Goal: Task Accomplishment & Management: Use online tool/utility

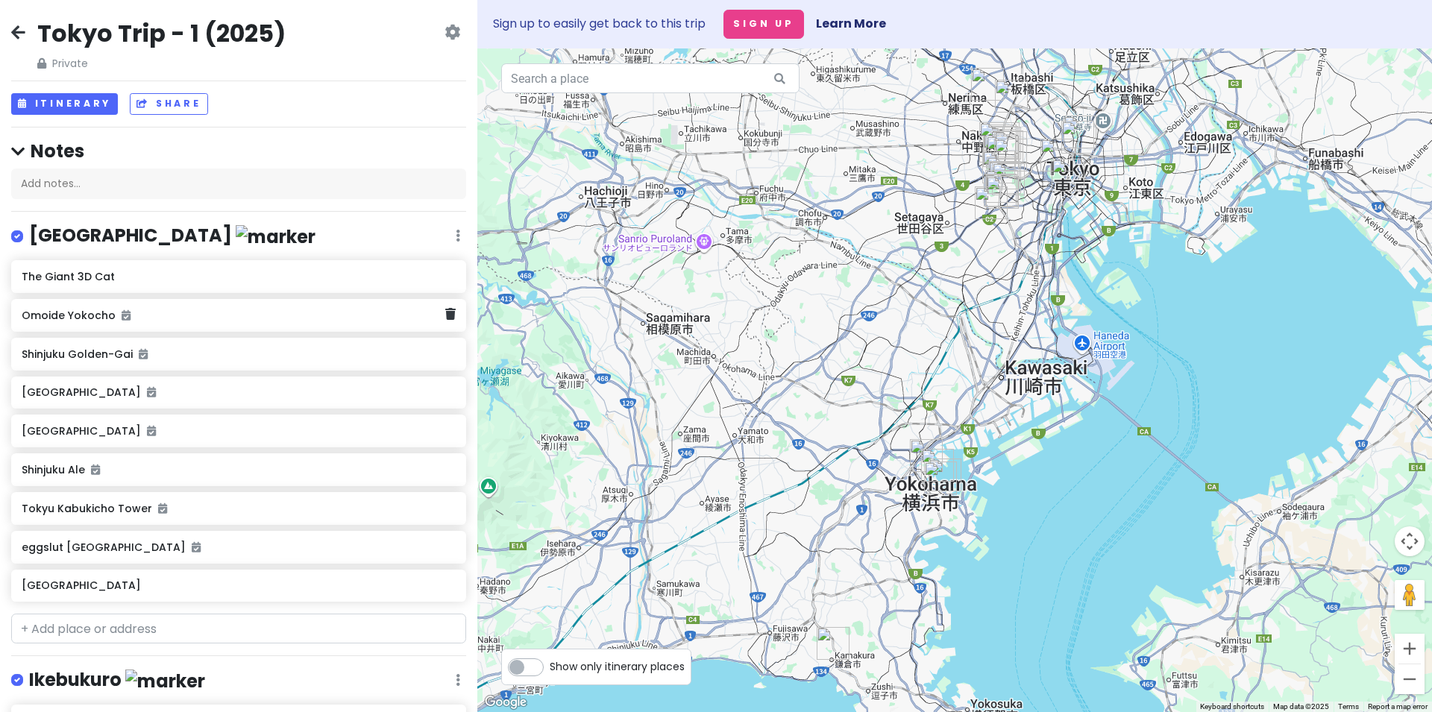
click at [80, 327] on div "Omoide Yokocho" at bounding box center [238, 315] width 455 height 33
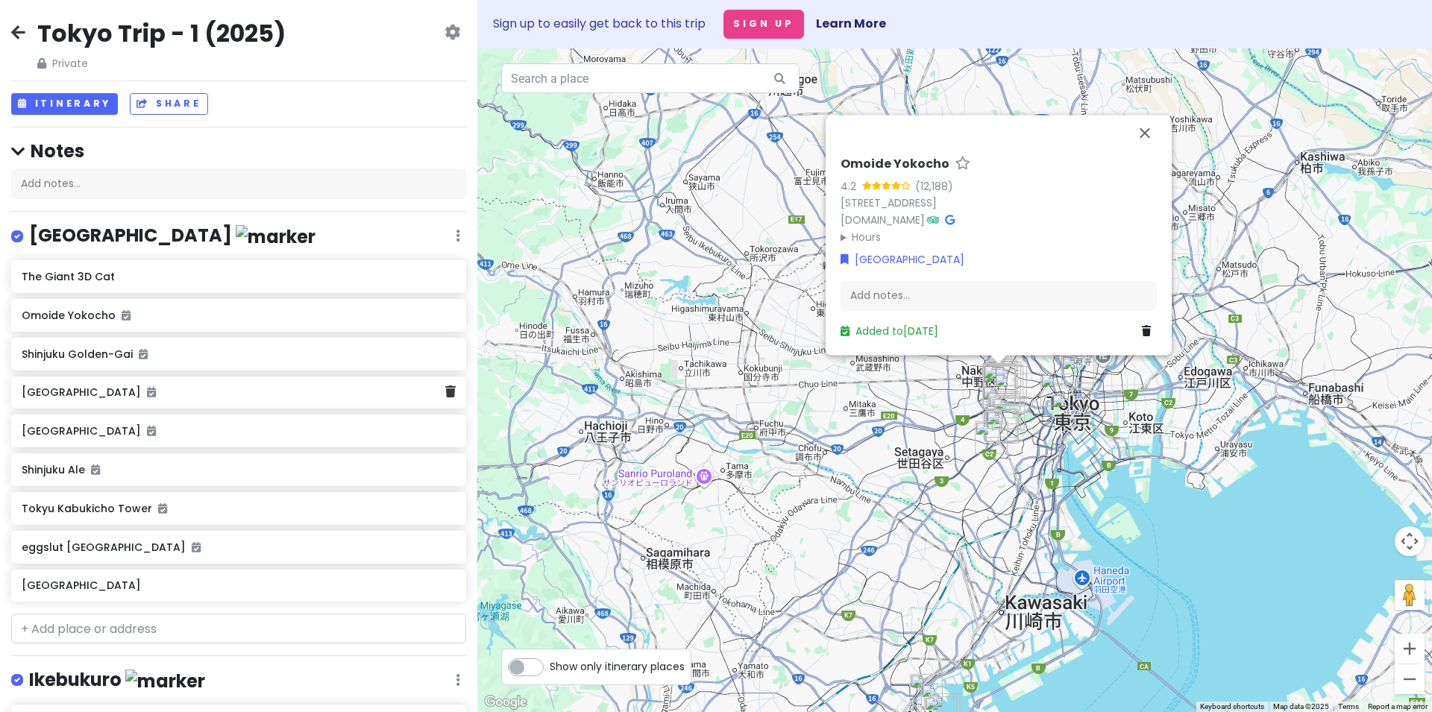
click at [185, 407] on div "Takashimaya Times Square" at bounding box center [238, 393] width 455 height 33
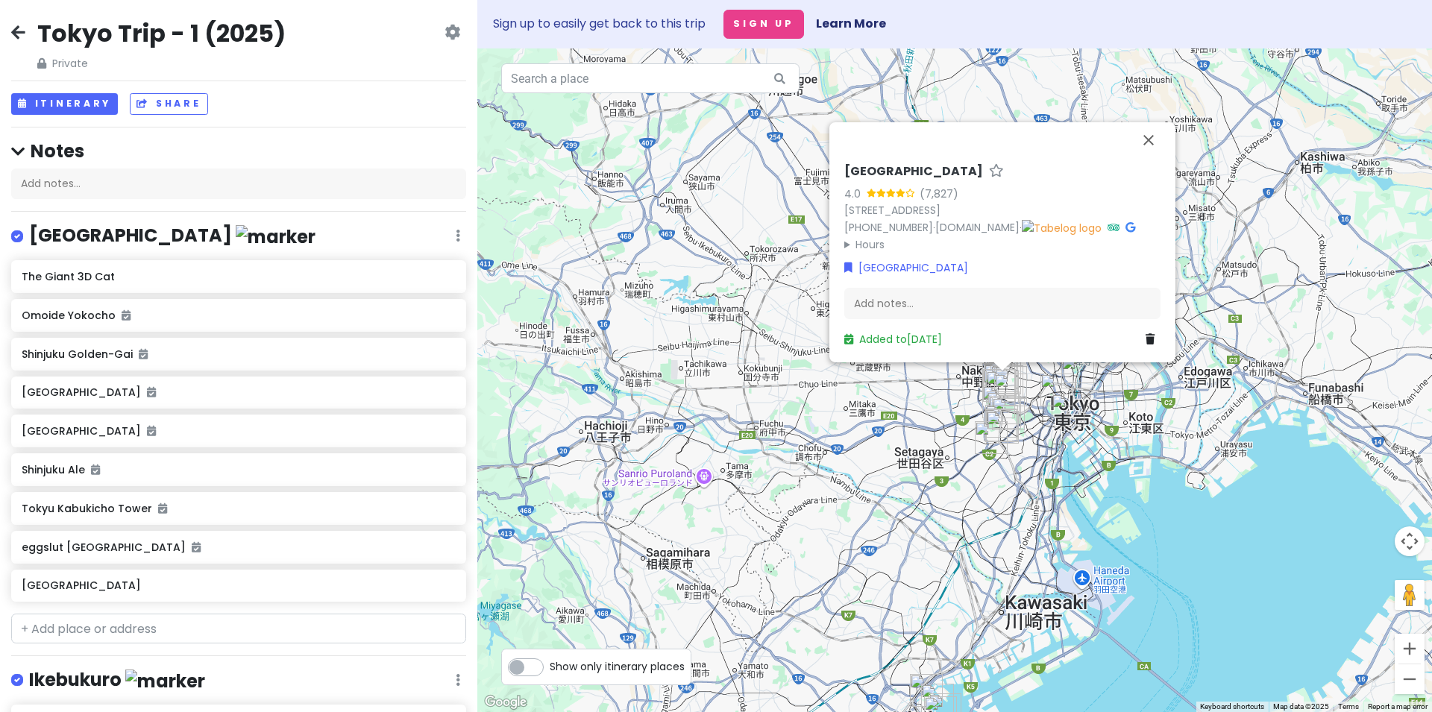
click at [896, 167] on h6 "Takashimaya Times Square" at bounding box center [913, 172] width 139 height 16
click at [902, 168] on input "[GEOGRAPHIC_DATA]" at bounding box center [1002, 168] width 316 height 23
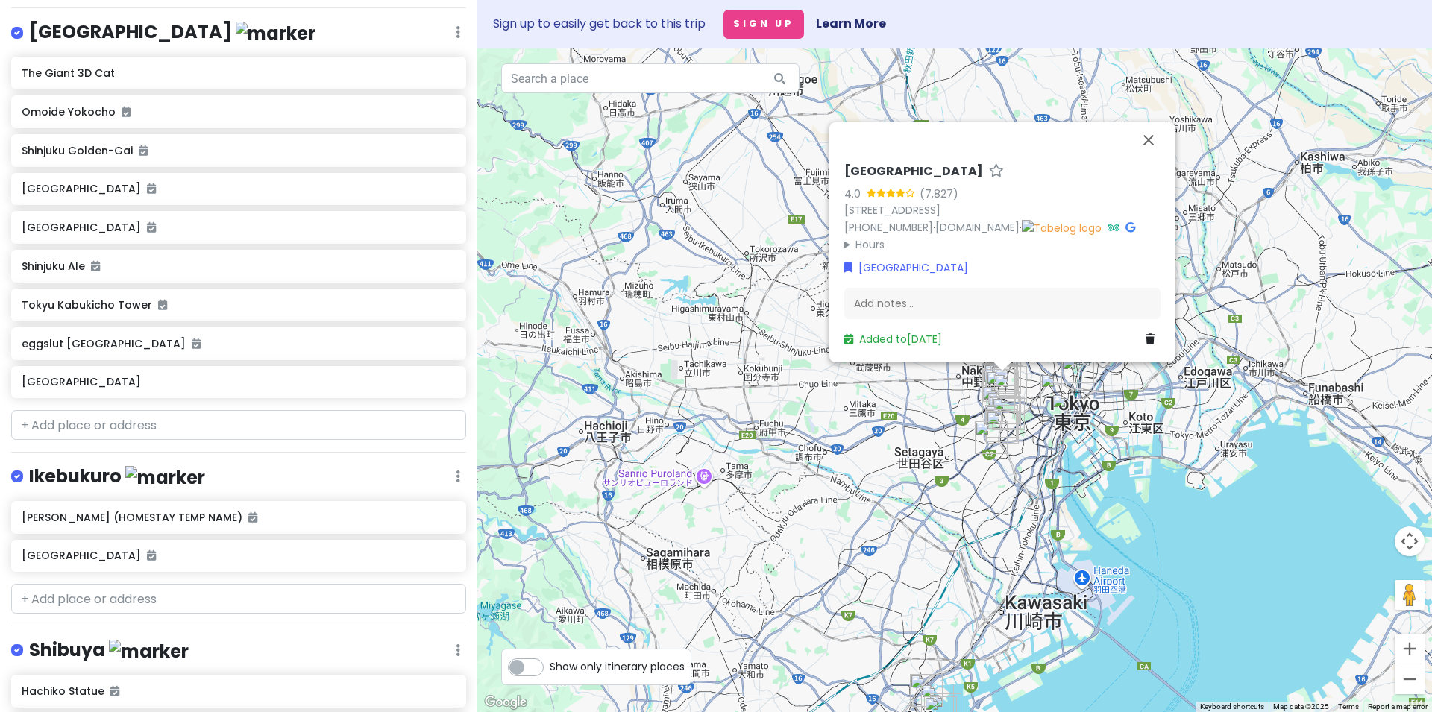
scroll to position [206, 0]
click at [57, 266] on h6 "Shinjuku Ale" at bounding box center [233, 263] width 423 height 13
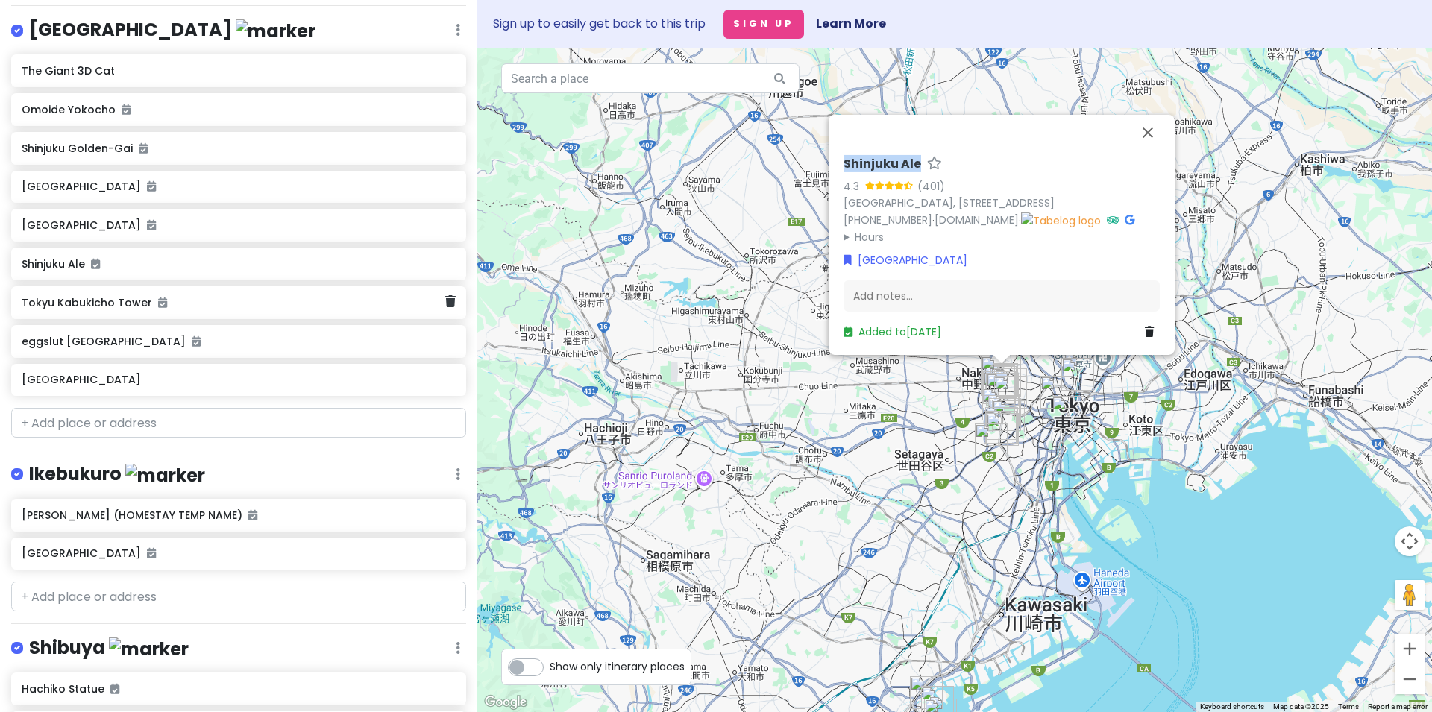
click at [86, 308] on h6 "Tokyu Kabukicho Tower" at bounding box center [233, 302] width 423 height 13
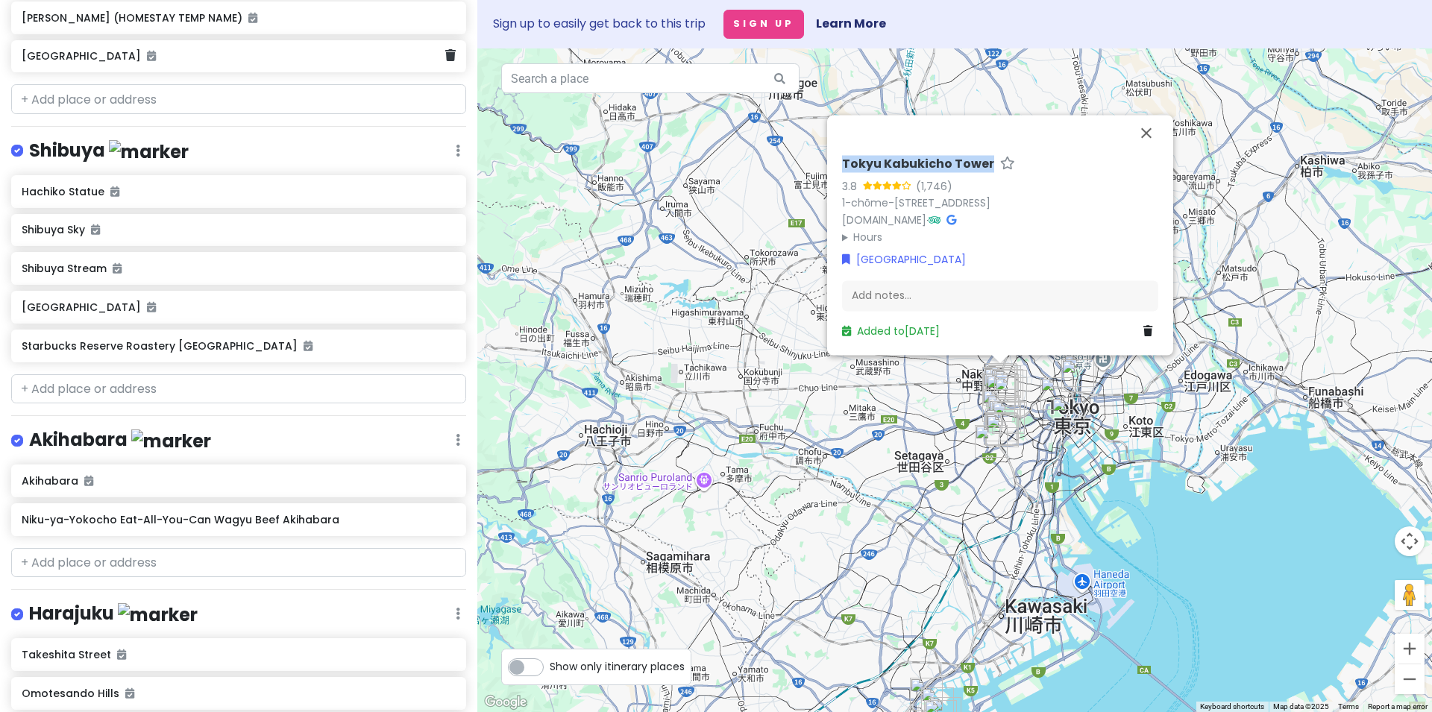
scroll to position [721, 0]
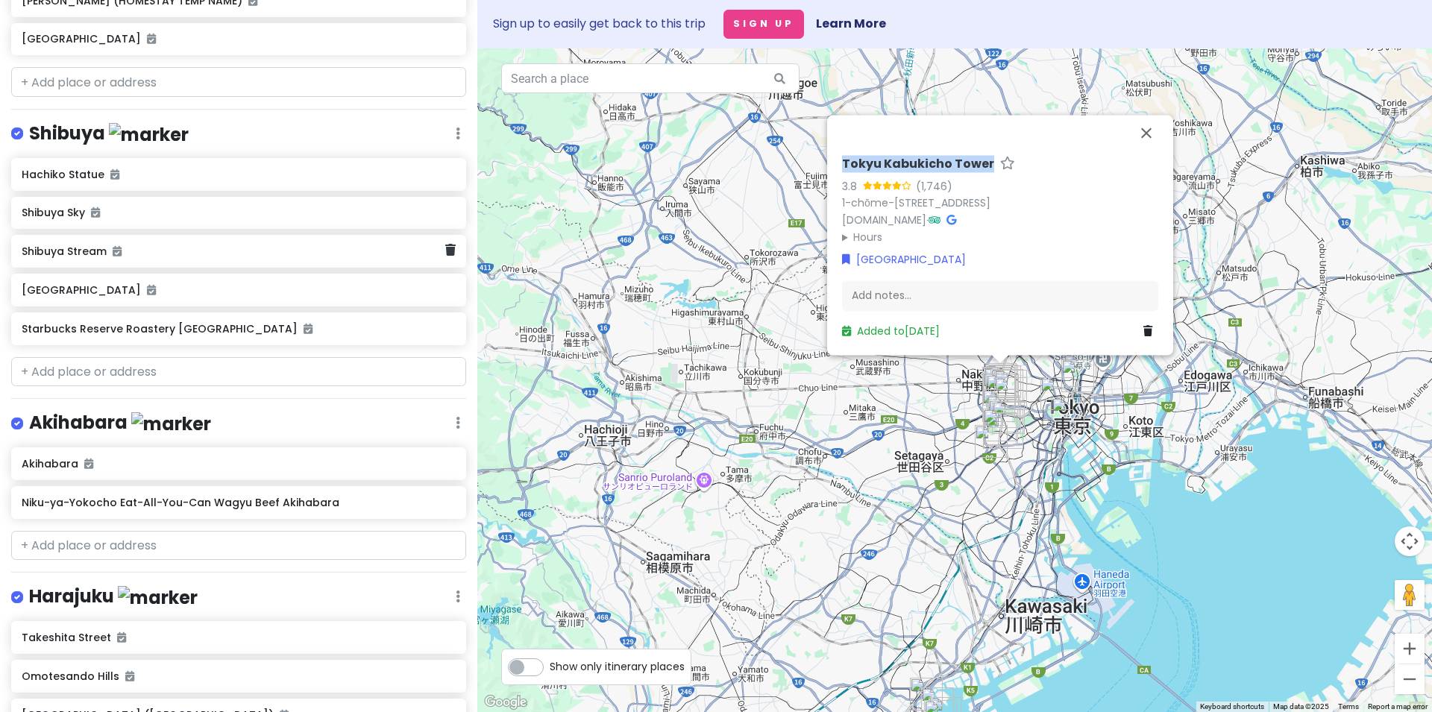
click at [76, 260] on div "Shibuya Stream" at bounding box center [238, 251] width 455 height 33
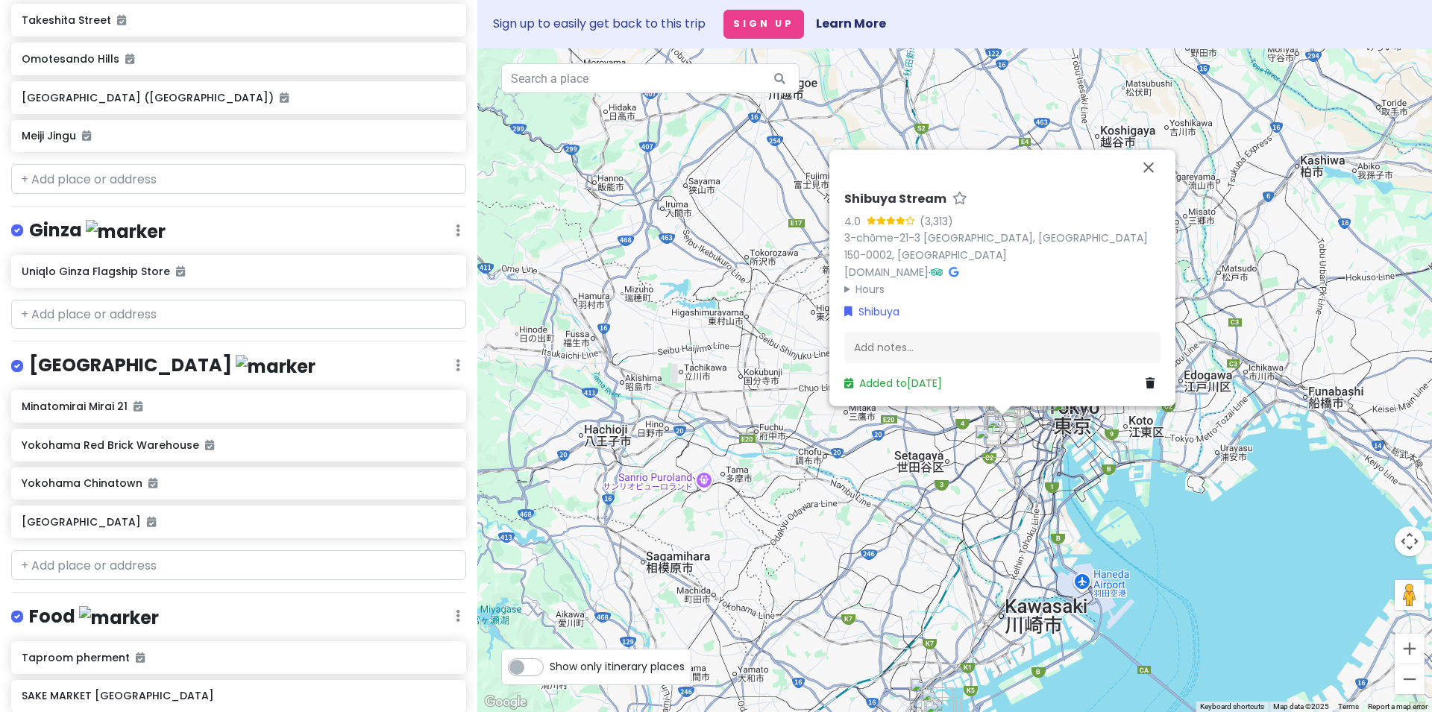
scroll to position [1441, 0]
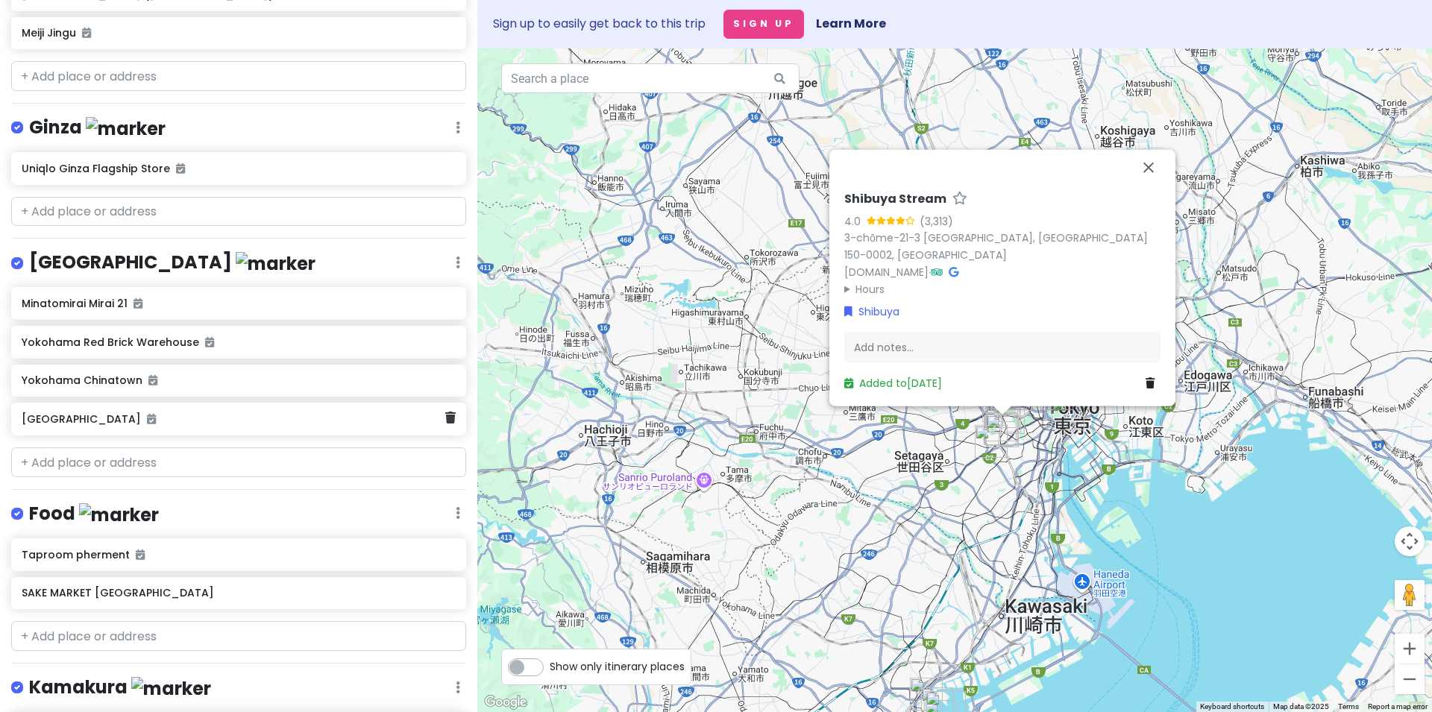
click at [87, 424] on div "[GEOGRAPHIC_DATA]" at bounding box center [238, 419] width 455 height 33
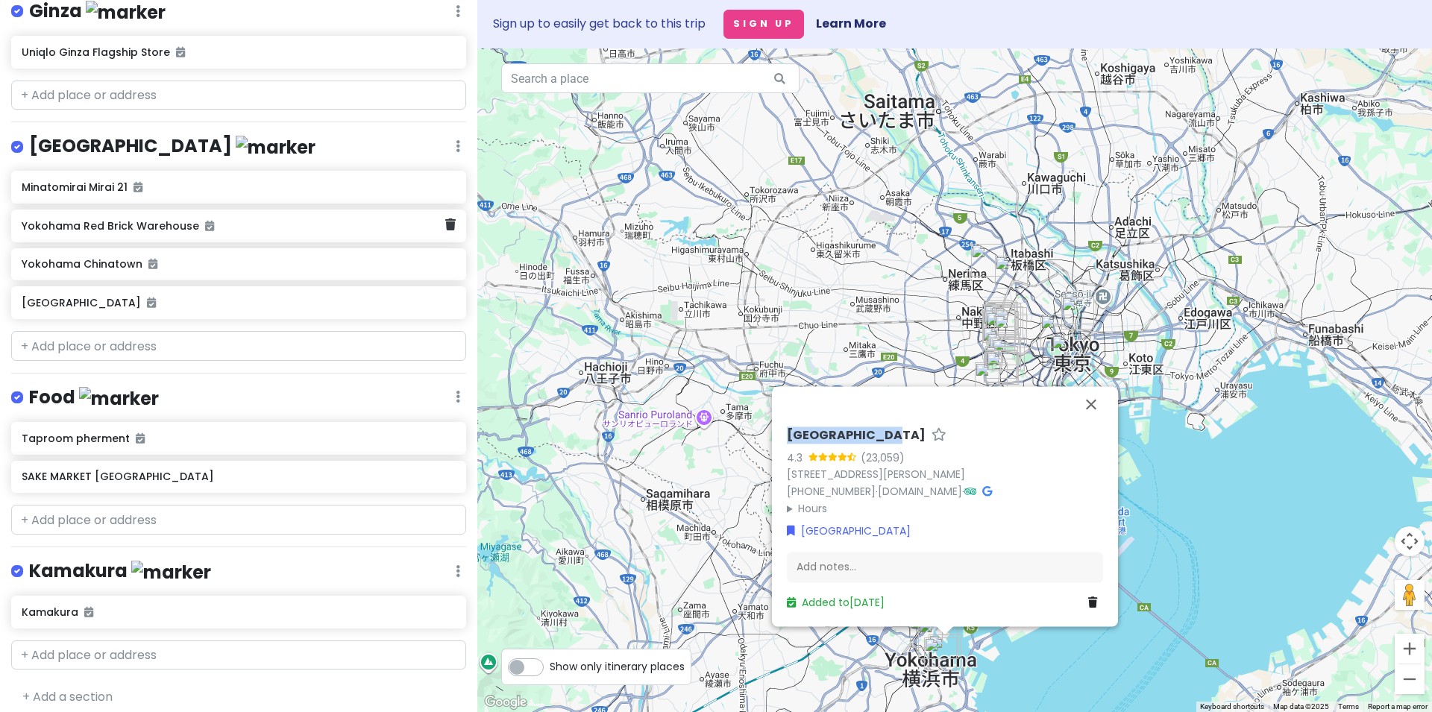
scroll to position [1559, 0]
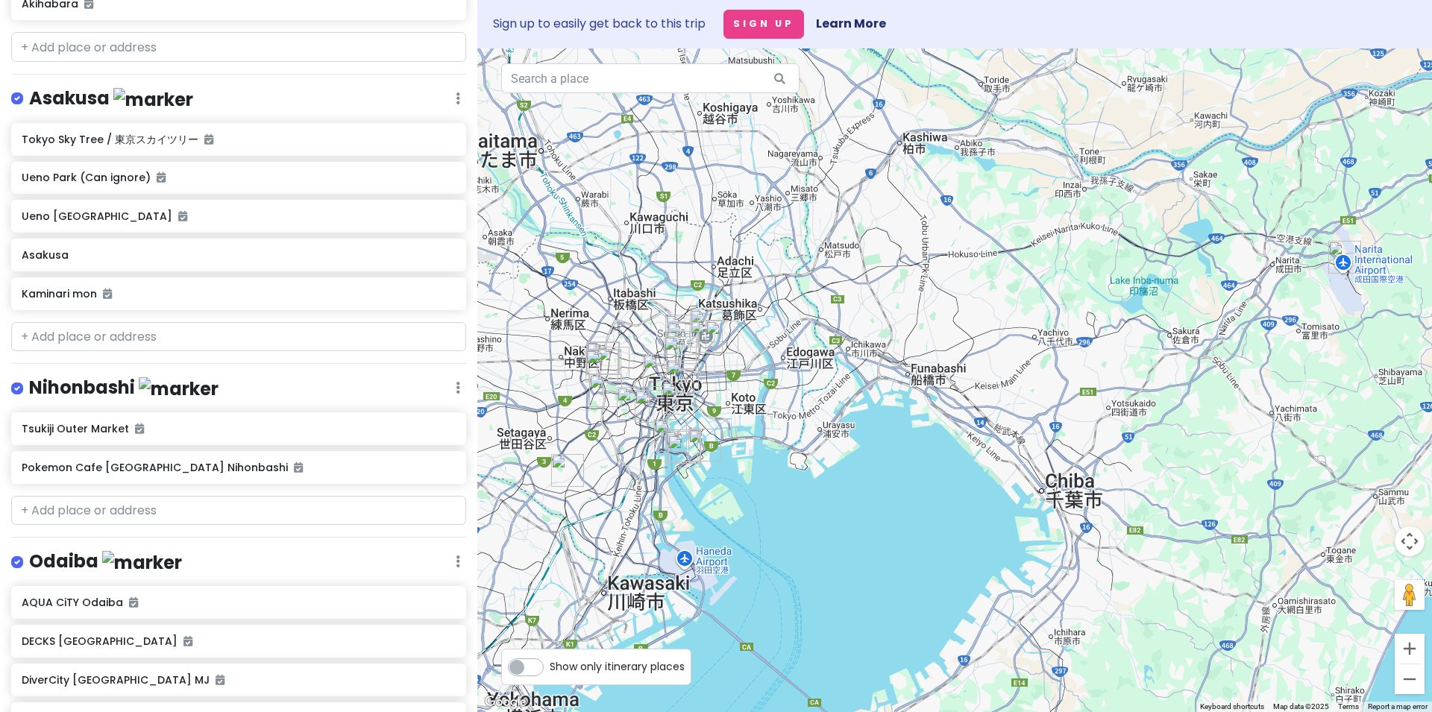
scroll to position [412, 0]
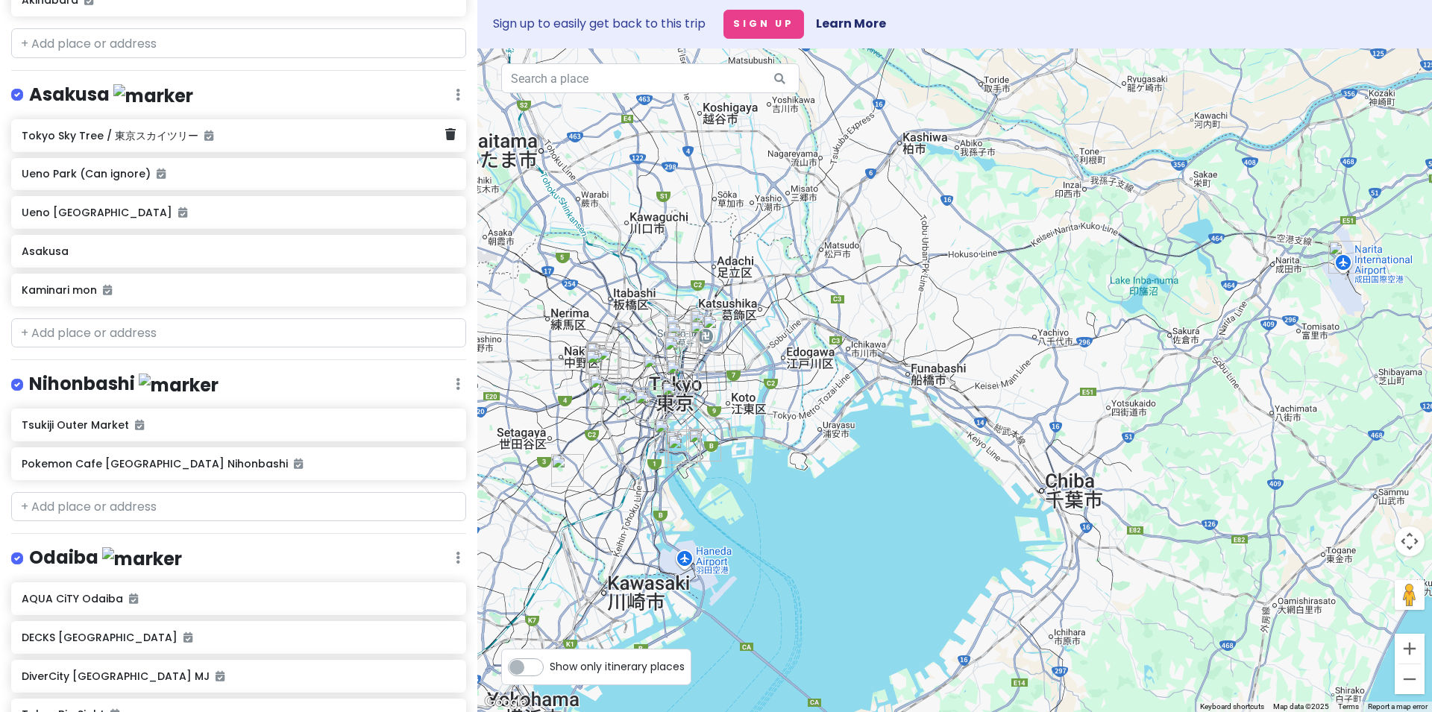
click at [75, 143] on div "Tokyo Sky Tree / 東京スカイツリー" at bounding box center [238, 135] width 455 height 33
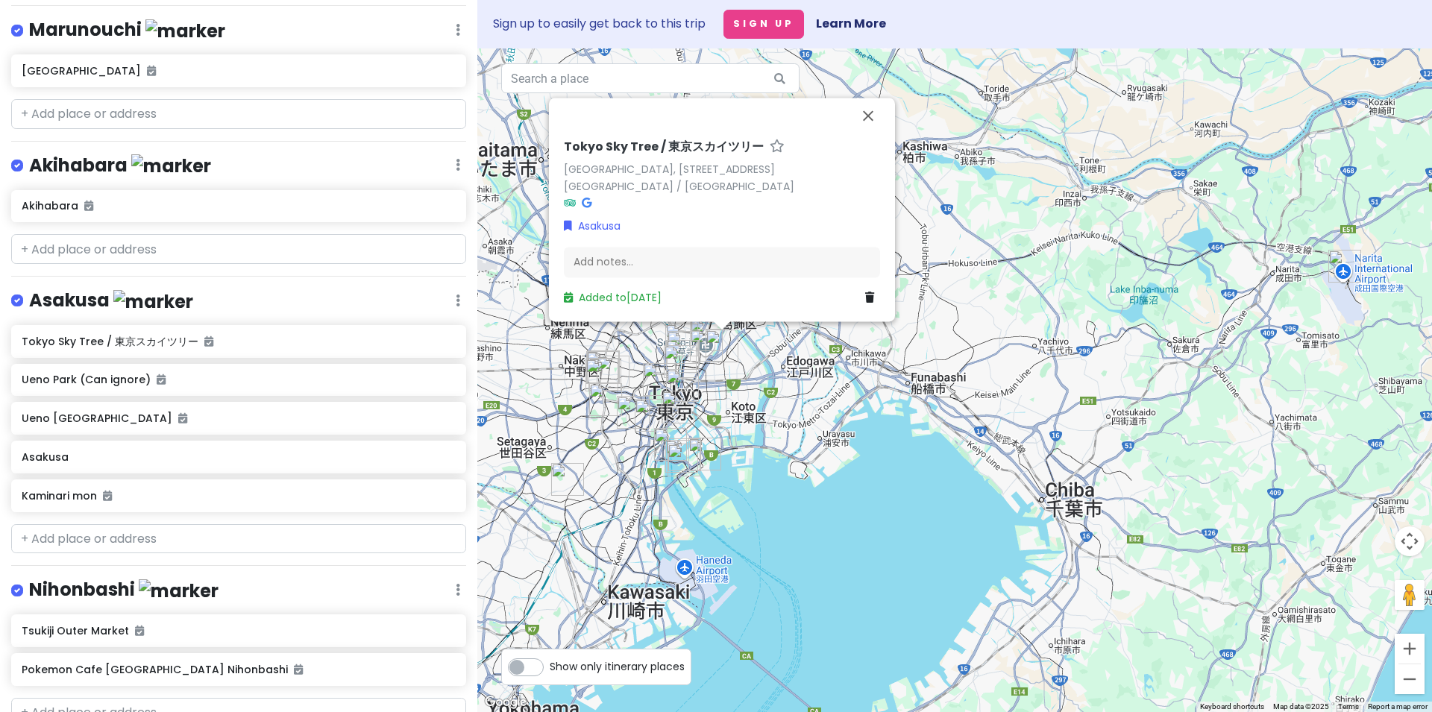
scroll to position [309, 0]
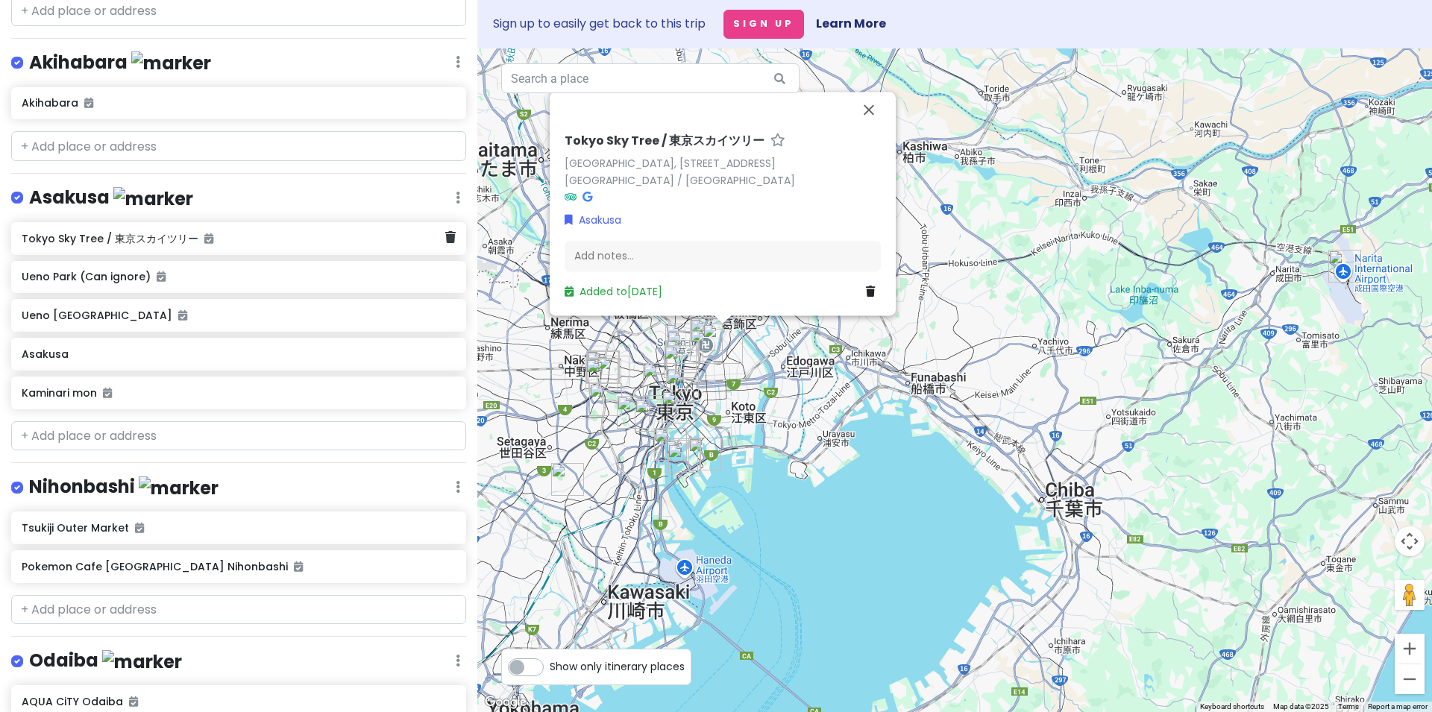
click at [248, 236] on h6 "Tokyo Sky Tree / 東京スカイツリー" at bounding box center [233, 238] width 423 height 13
click at [269, 201] on div "Asakusa Edit Reorder Delete List" at bounding box center [238, 201] width 455 height 31
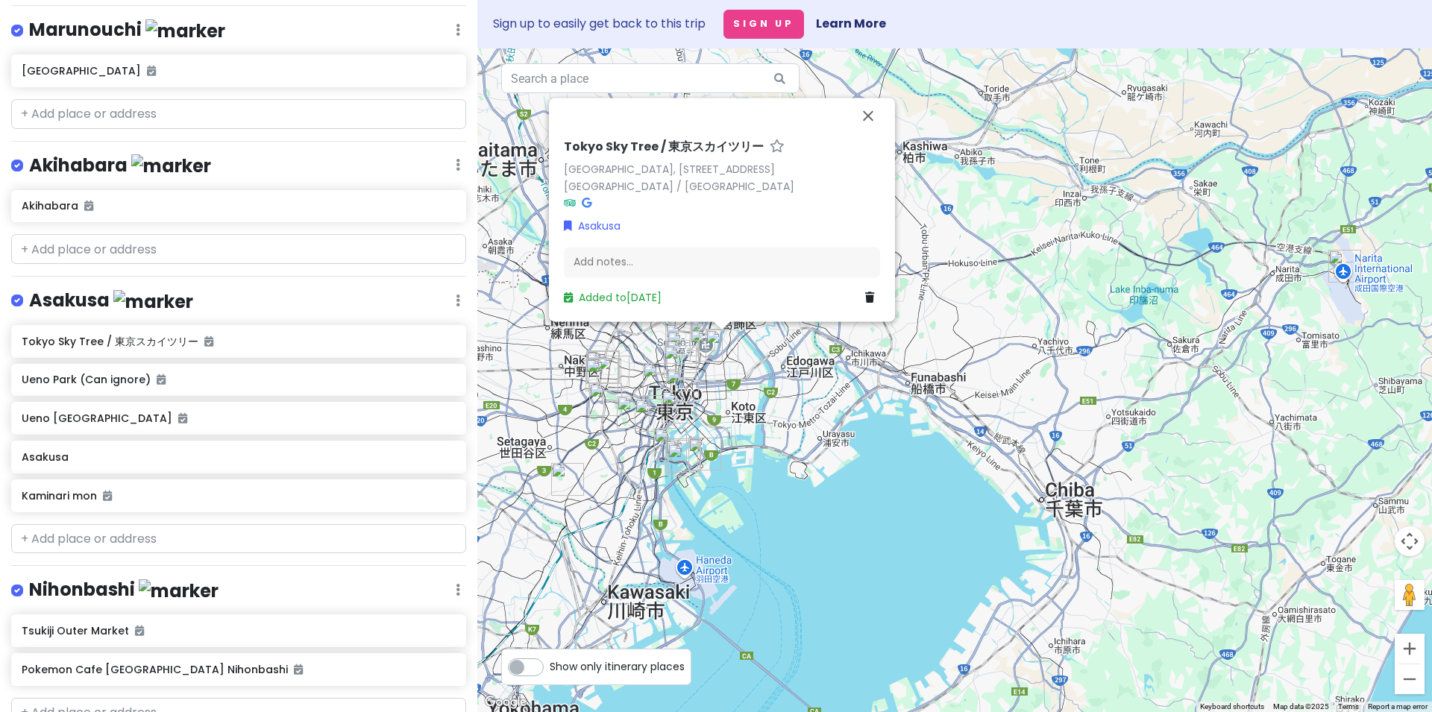
scroll to position [0, 0]
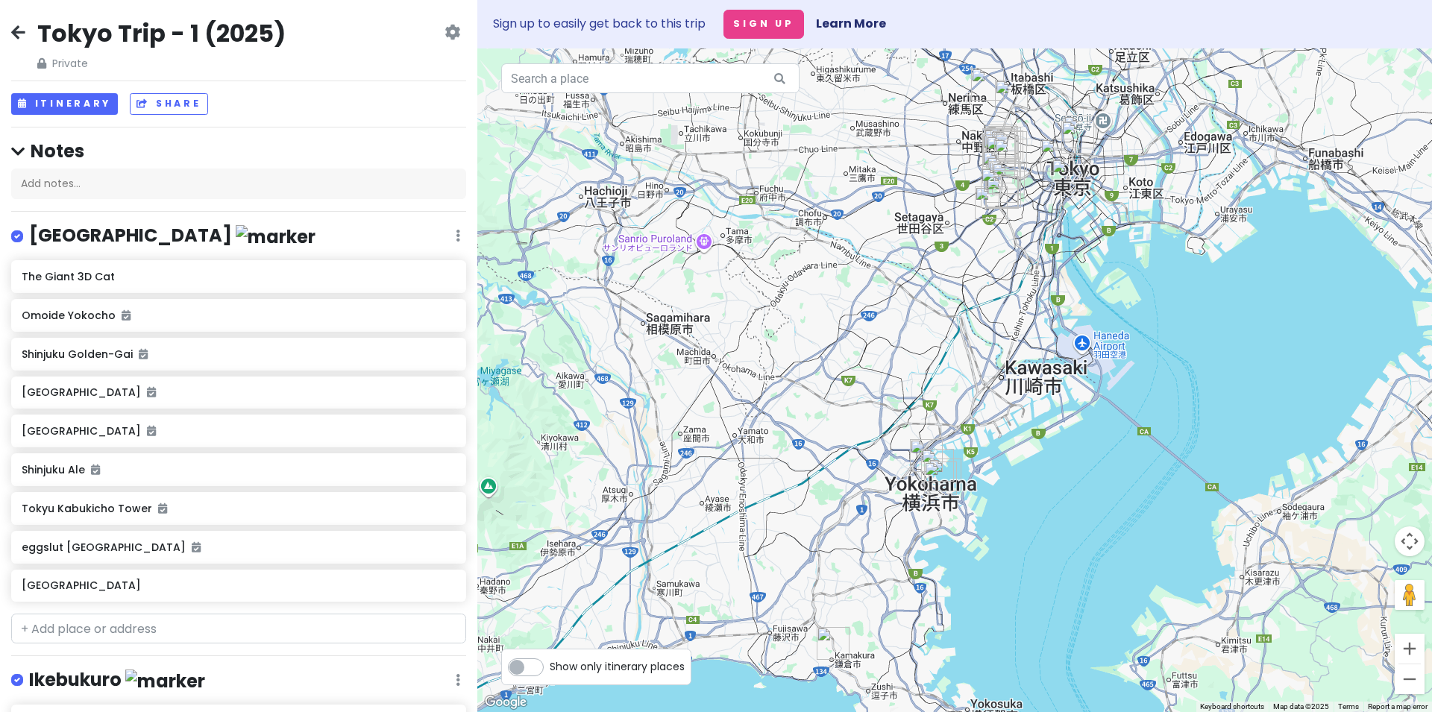
scroll to position [721, 0]
